Goal: Task Accomplishment & Management: Use online tool/utility

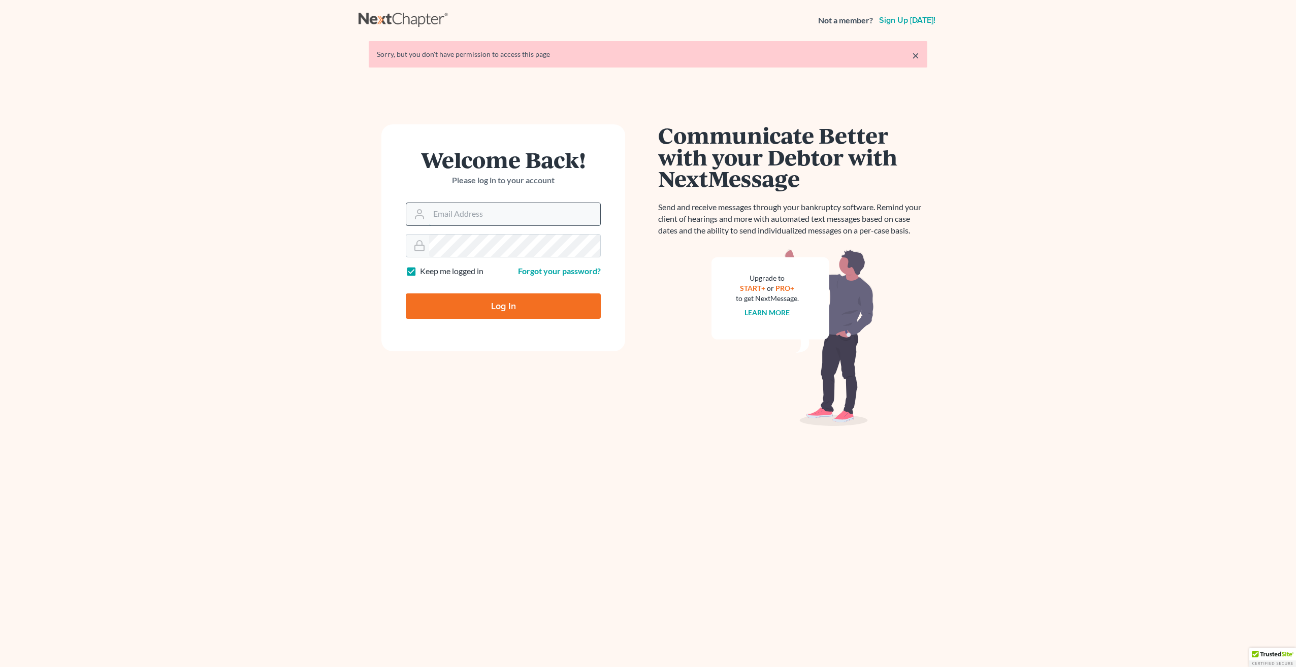
click at [478, 220] on input "Email Address" at bounding box center [514, 214] width 171 height 22
type input "r"
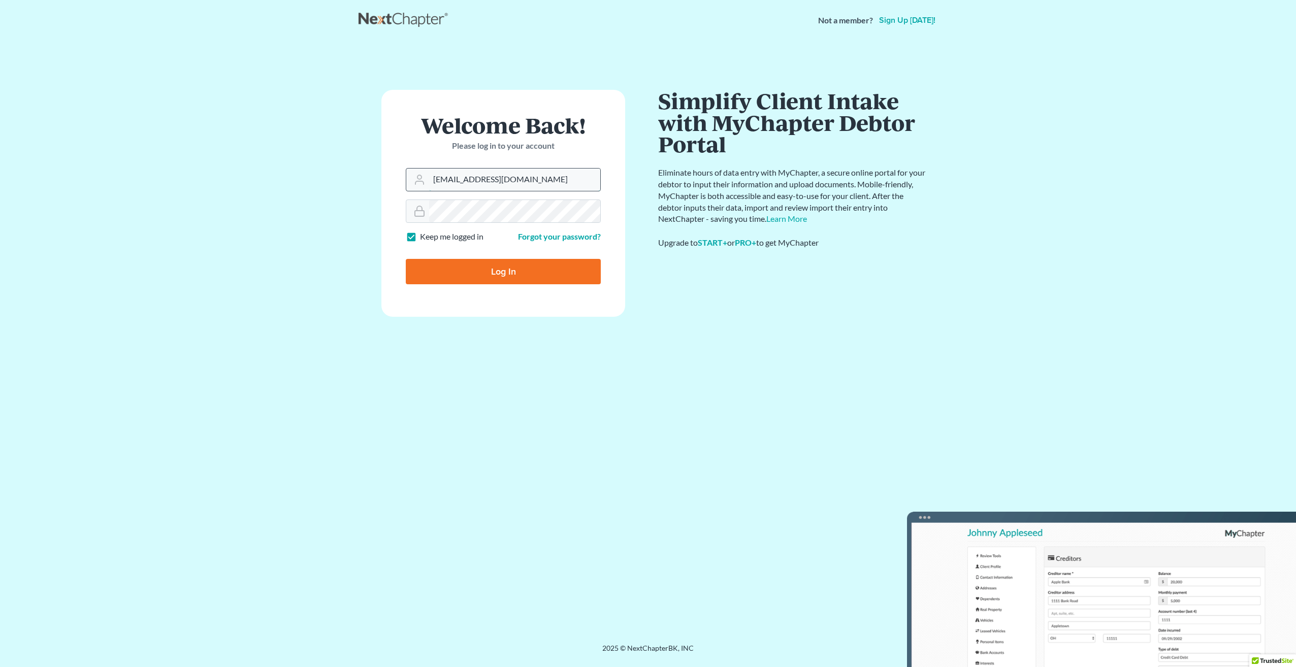
type input "[EMAIL_ADDRESS][DOMAIN_NAME]"
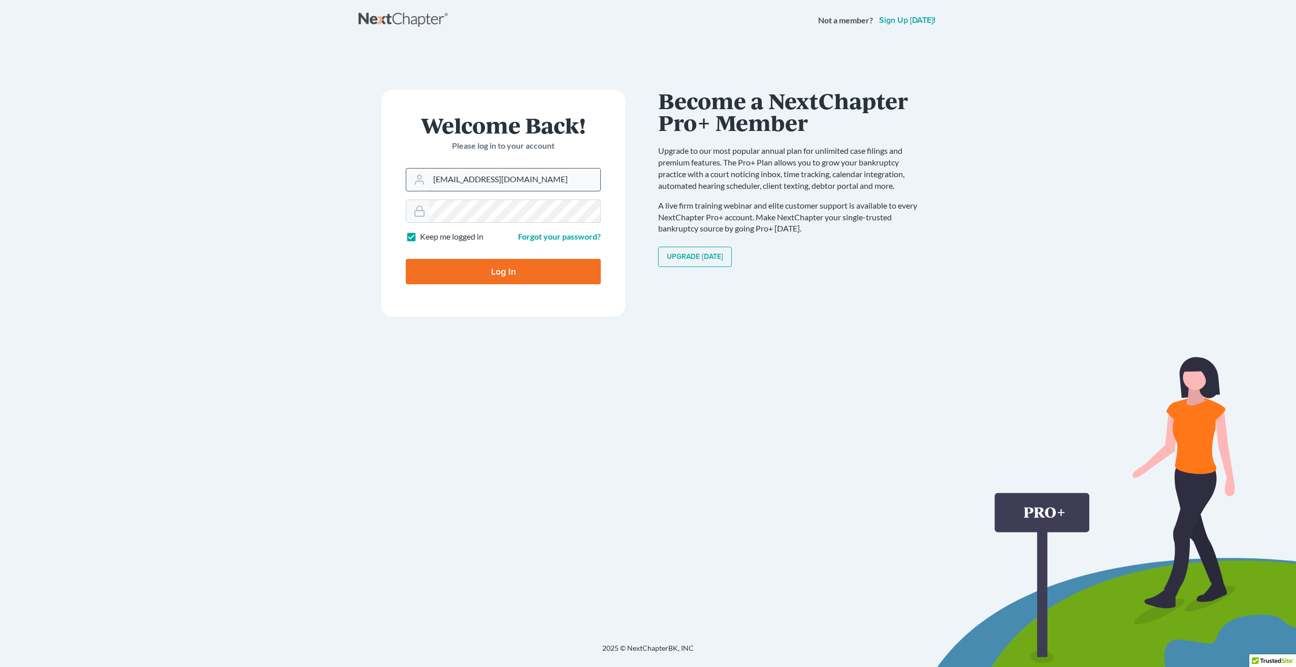
click at [406, 259] on input "Log In" at bounding box center [503, 271] width 195 height 25
type input "Thinking..."
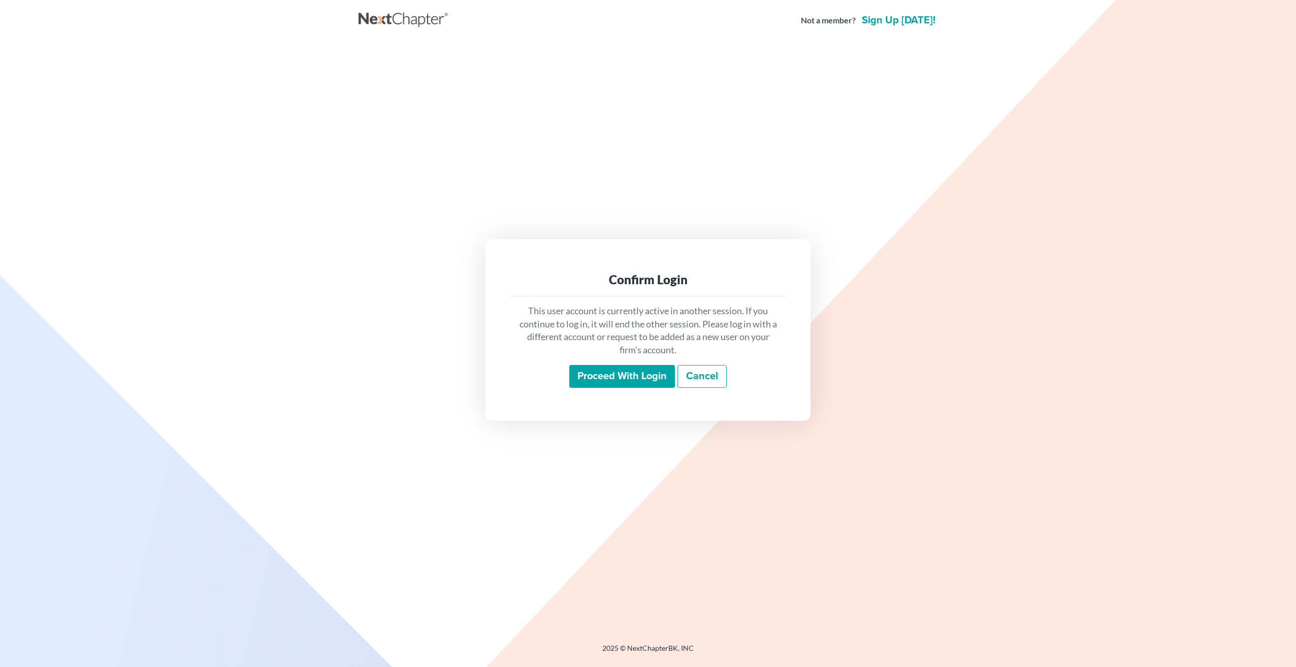
click at [610, 386] on input "Proceed with login" at bounding box center [622, 376] width 106 height 23
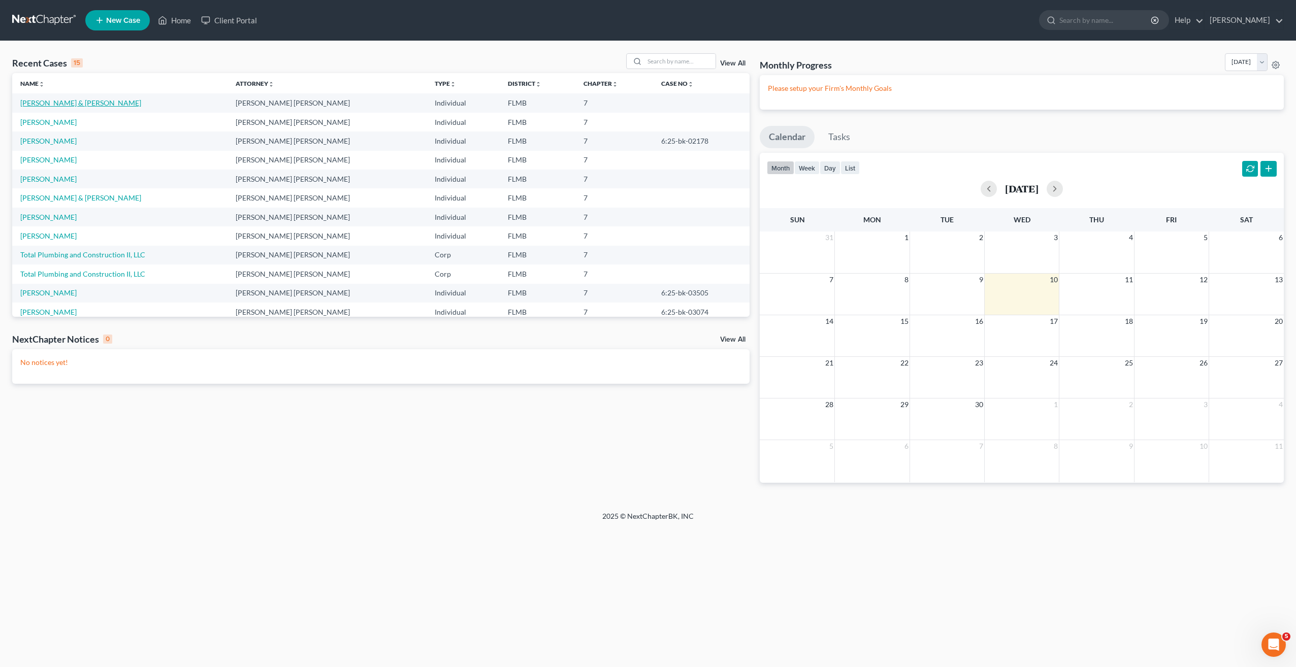
click at [48, 101] on link "Nickerson, Allan & Nancy" at bounding box center [80, 103] width 121 height 9
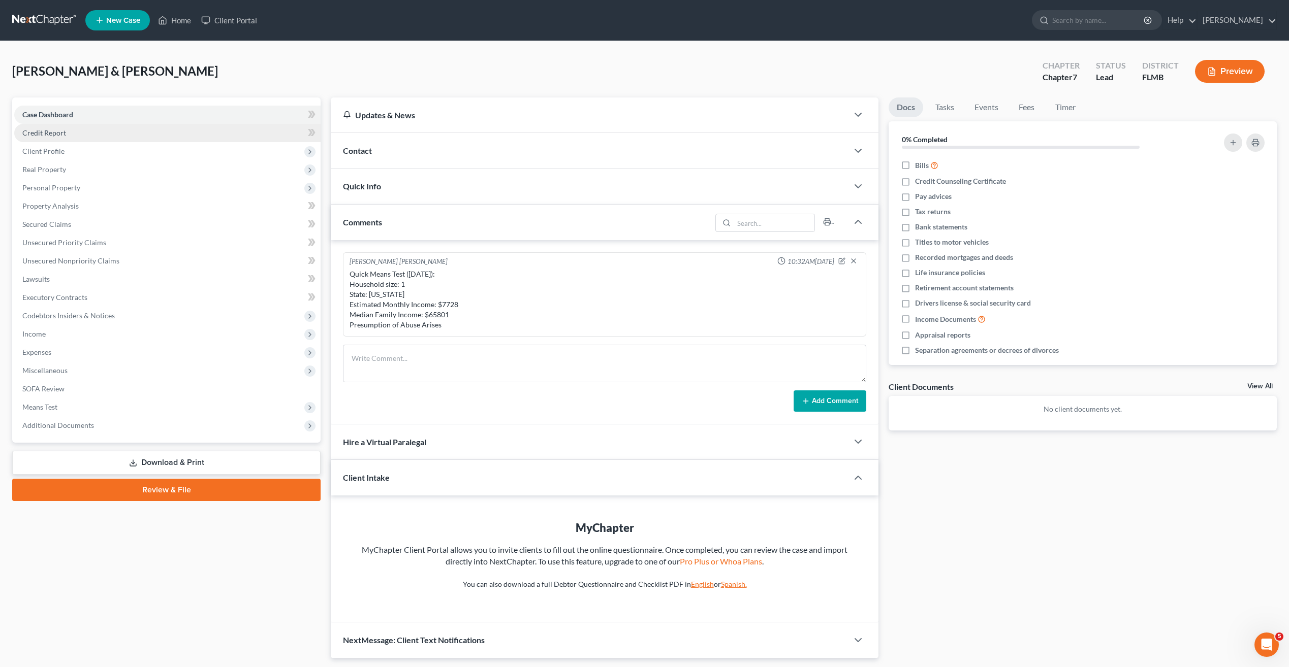
click at [59, 135] on span "Credit Report" at bounding box center [44, 133] width 44 height 9
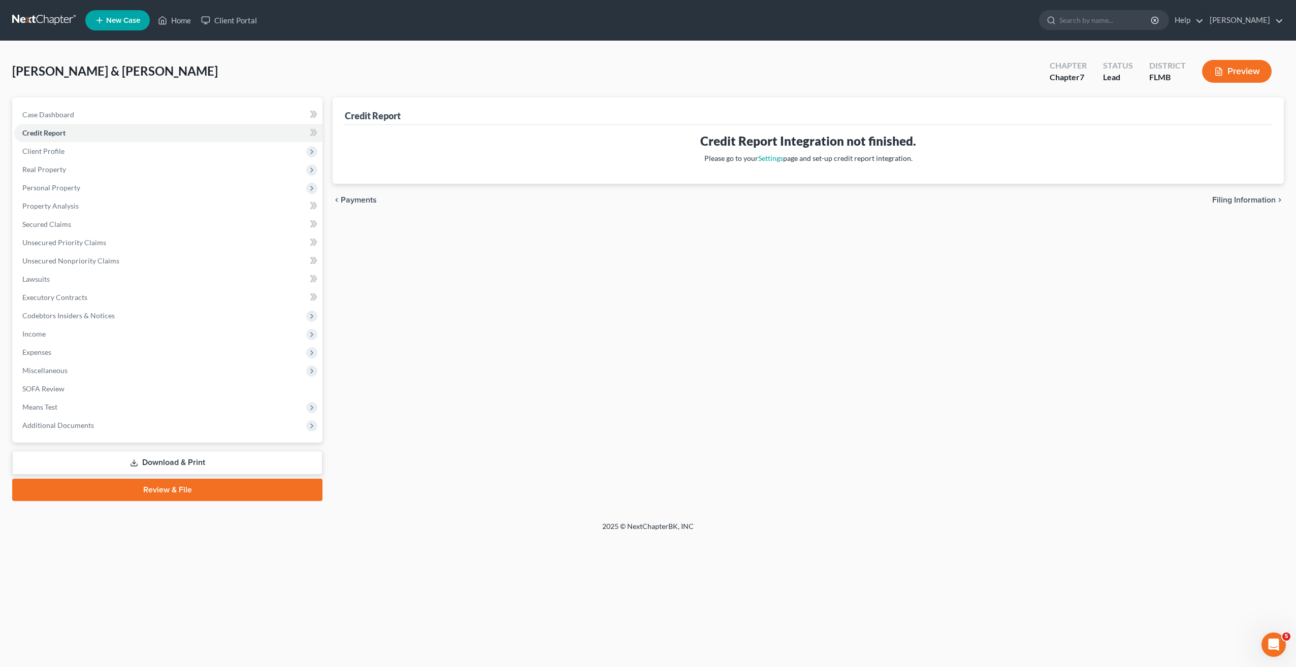
click at [423, 364] on div "Credit Report Credit Report Integration not finished. Please go to your Setting…" at bounding box center [809, 300] width 962 height 404
click at [570, 425] on div "Credit Report Credit Report Integration not finished. Please go to your Setting…" at bounding box center [809, 300] width 962 height 404
